Goal: Information Seeking & Learning: Learn about a topic

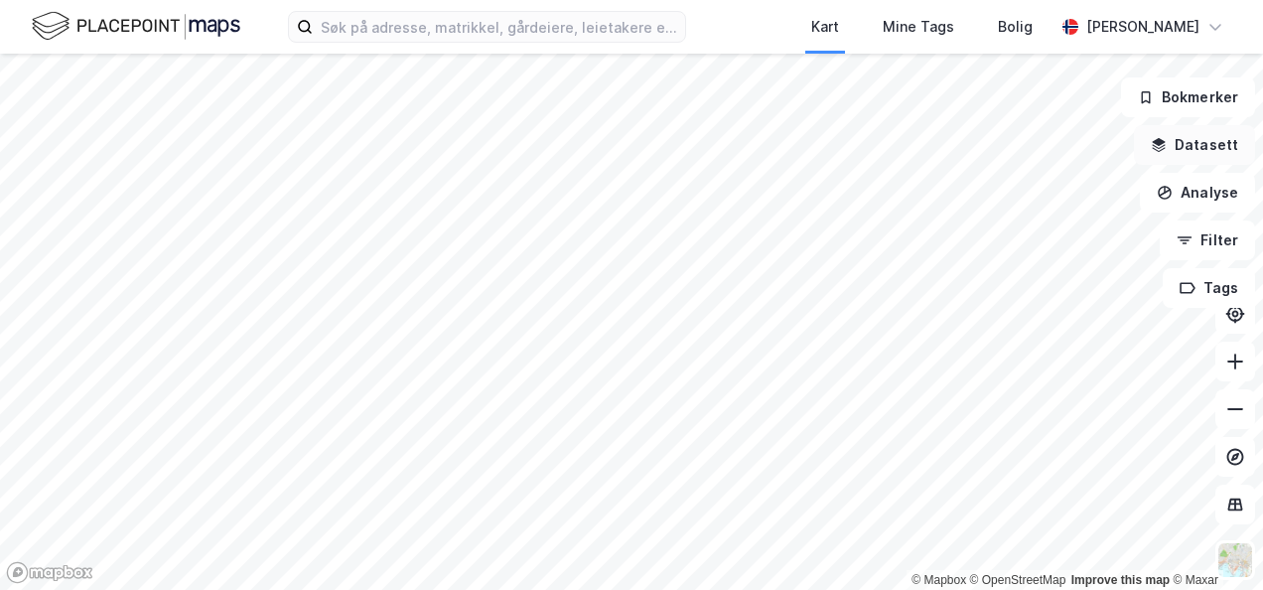
click at [1208, 144] on button "Datasett" at bounding box center [1194, 145] width 121 height 40
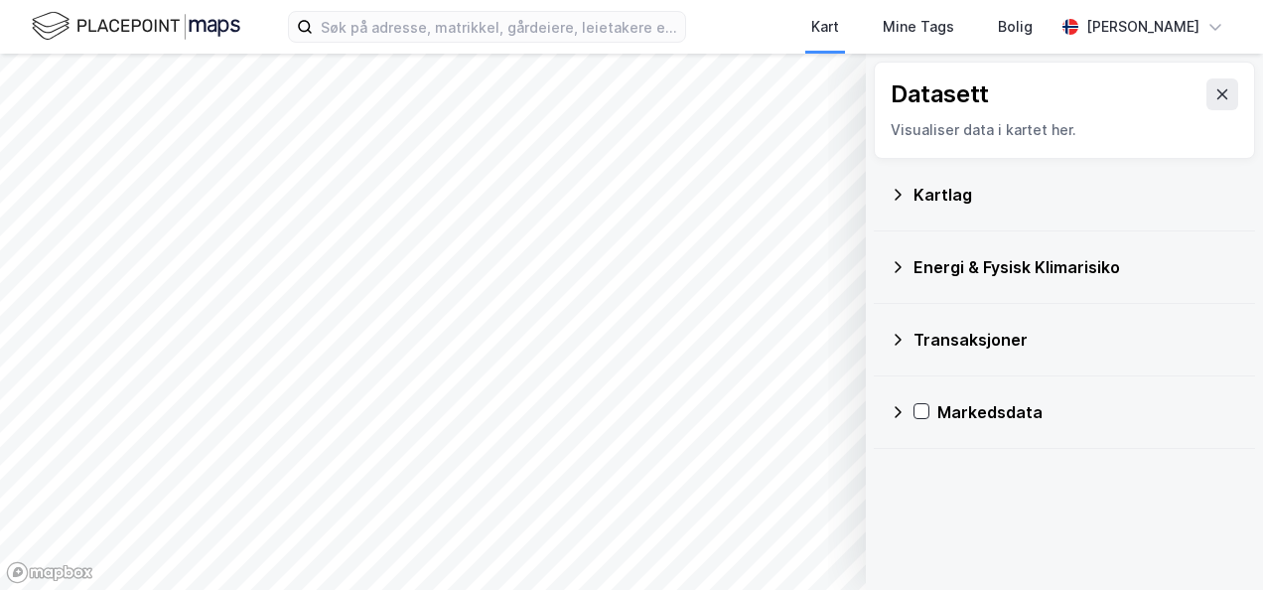
click at [995, 264] on div "Energi & Fysisk Klimarisiko" at bounding box center [1076, 267] width 326 height 24
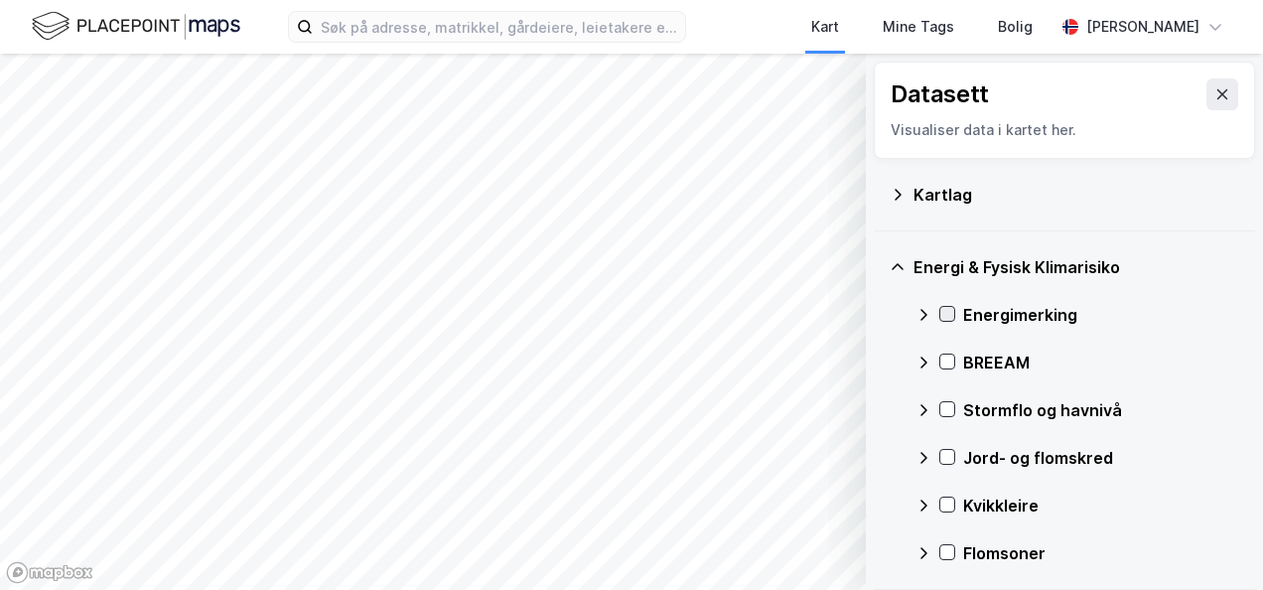
click at [949, 312] on icon at bounding box center [947, 314] width 11 height 7
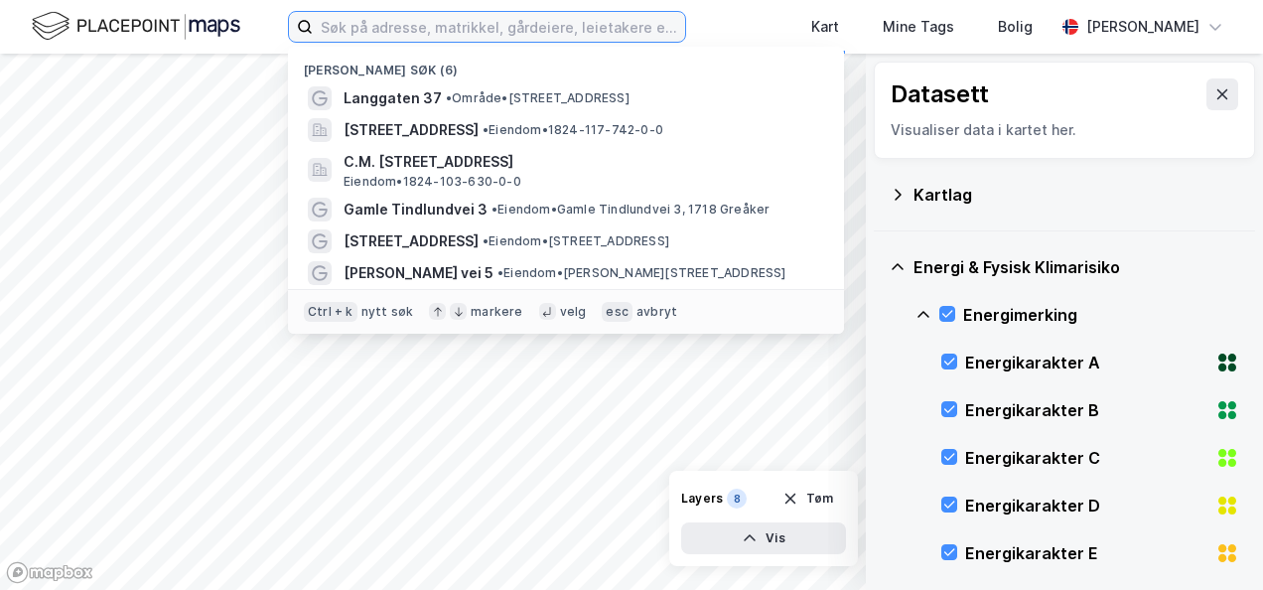
click at [387, 23] on input at bounding box center [499, 27] width 372 height 30
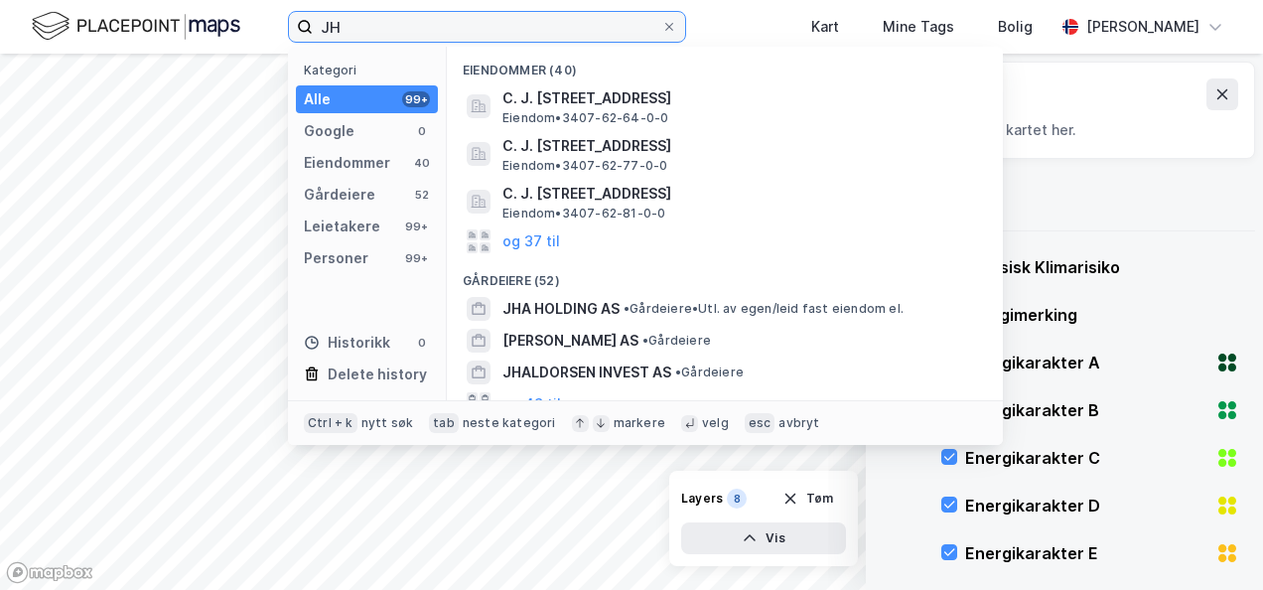
type input "J"
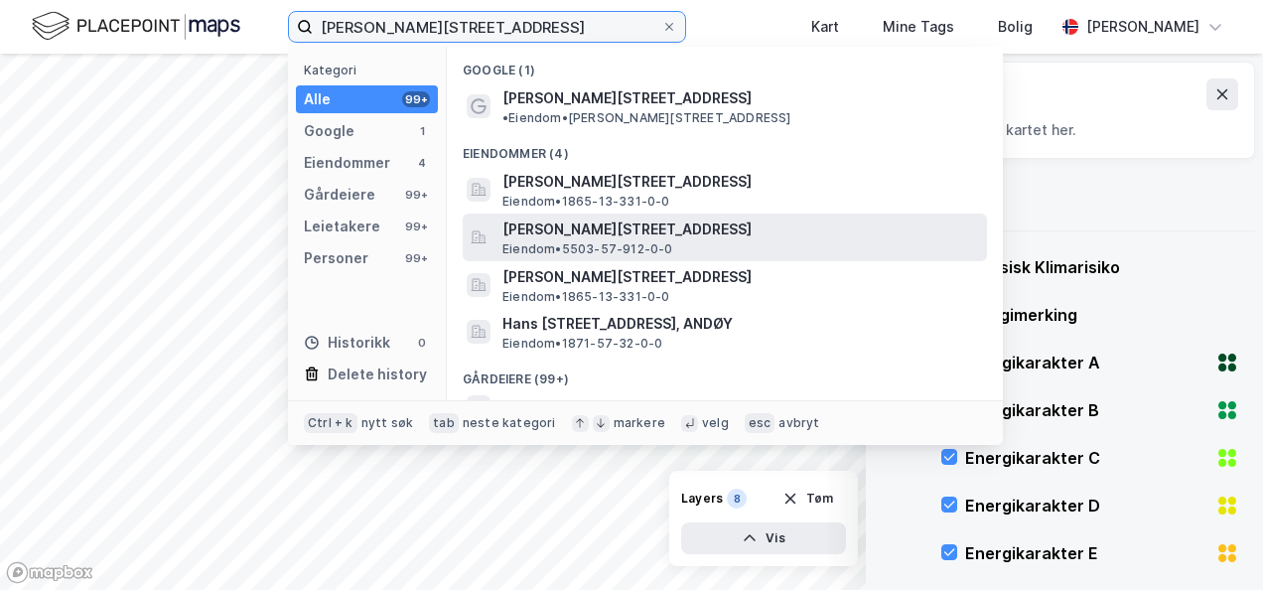
type input "[PERSON_NAME][STREET_ADDRESS]"
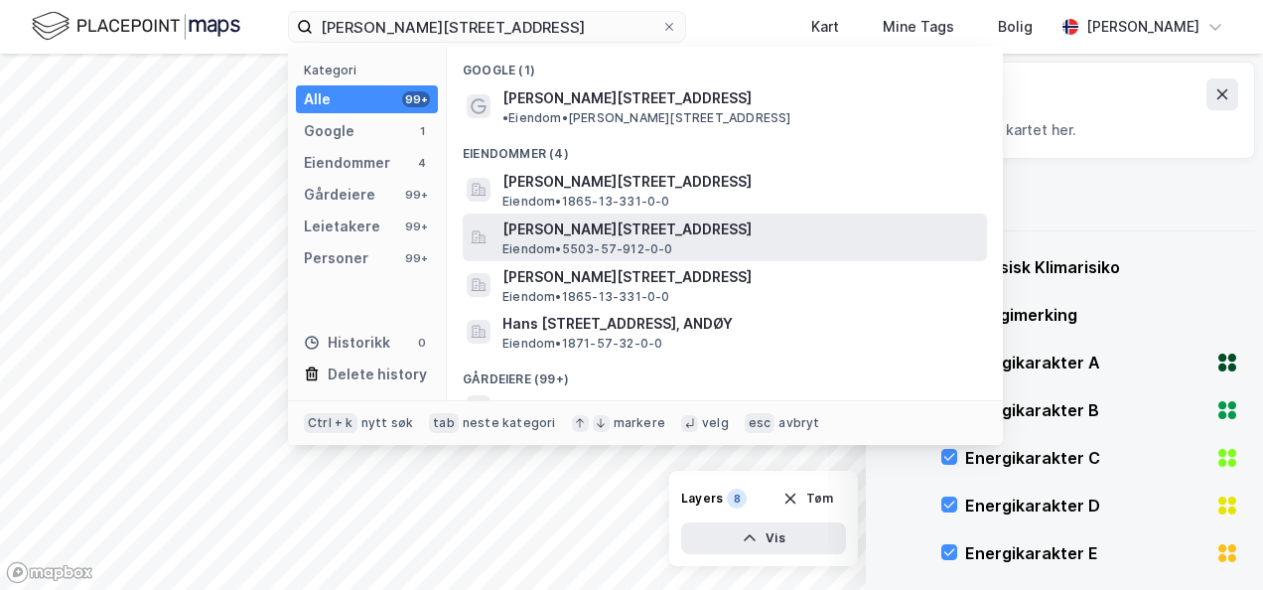
click at [545, 217] on span "[PERSON_NAME][STREET_ADDRESS]" at bounding box center [740, 229] width 476 height 24
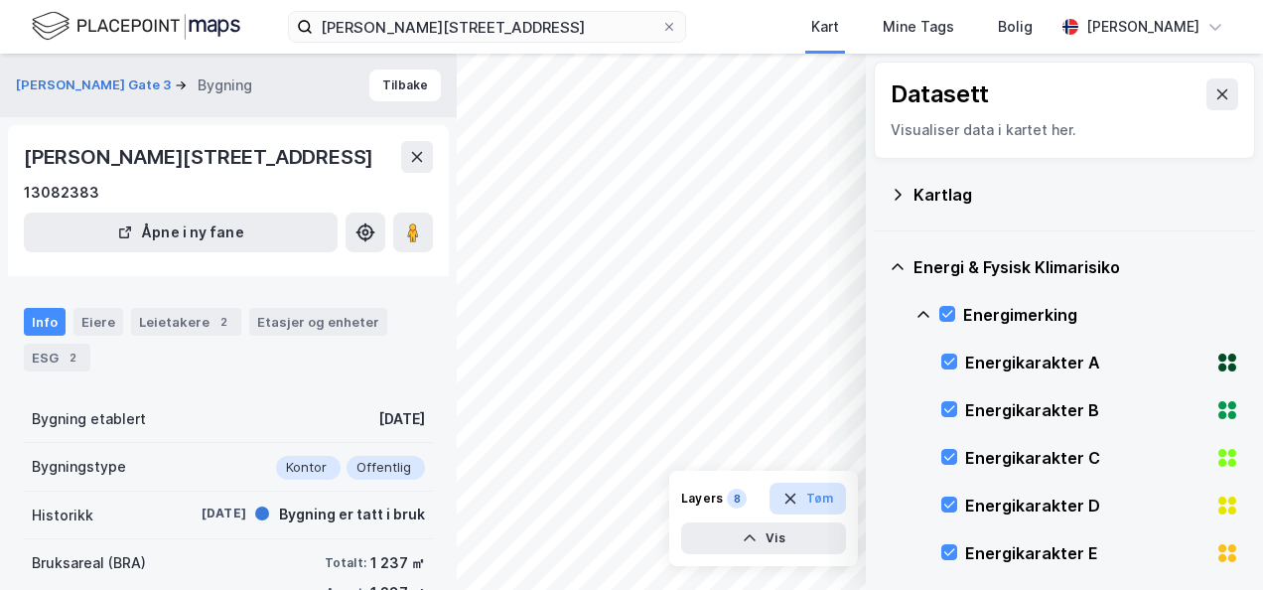
scroll to position [1, 0]
click at [184, 320] on div "Leietakere 2" at bounding box center [186, 321] width 110 height 28
